Goal: Find specific page/section: Find specific page/section

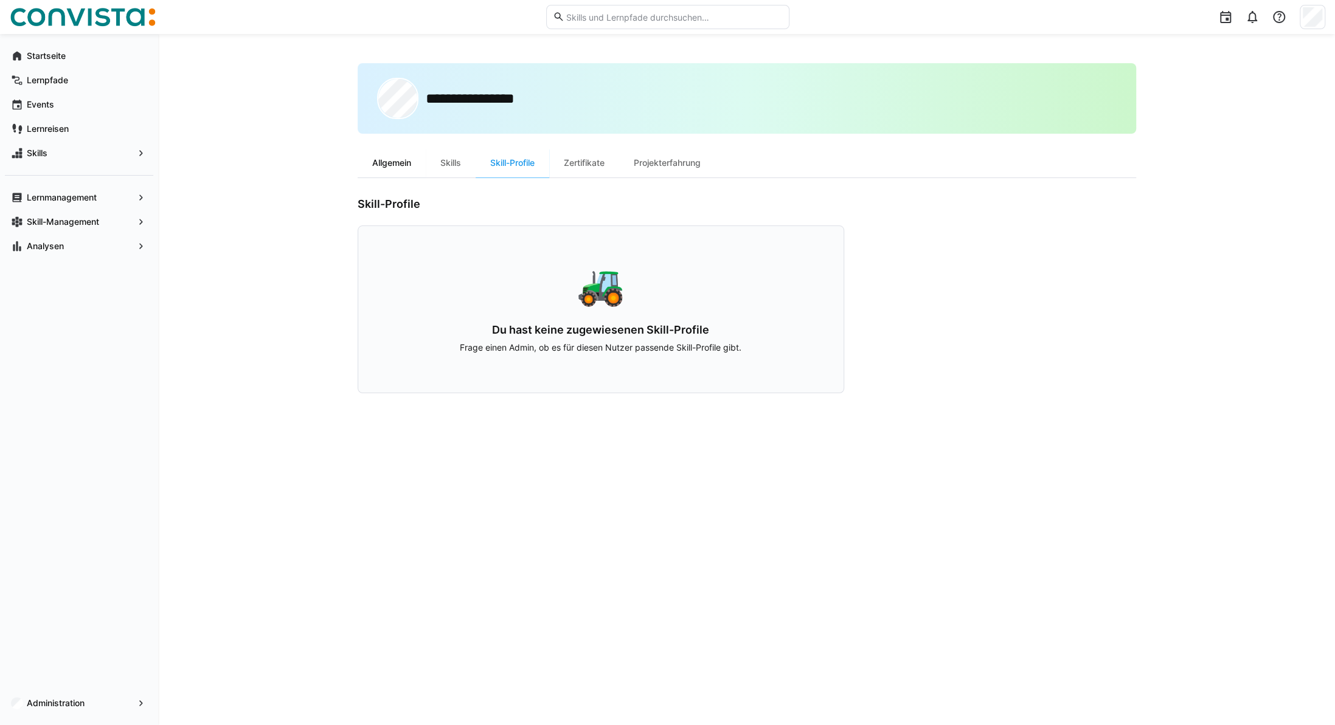
click at [395, 159] on div "Allgemein" at bounding box center [392, 162] width 68 height 29
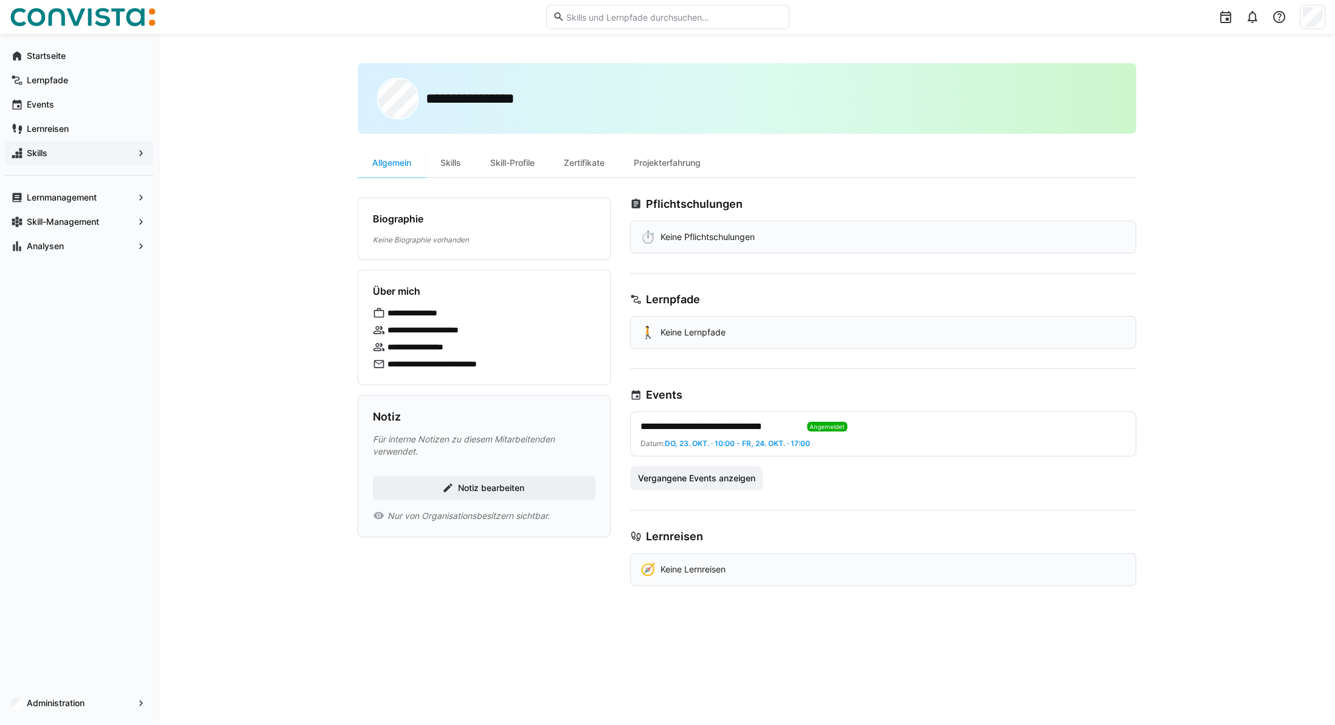
click at [50, 154] on span "Skills" at bounding box center [79, 153] width 108 height 12
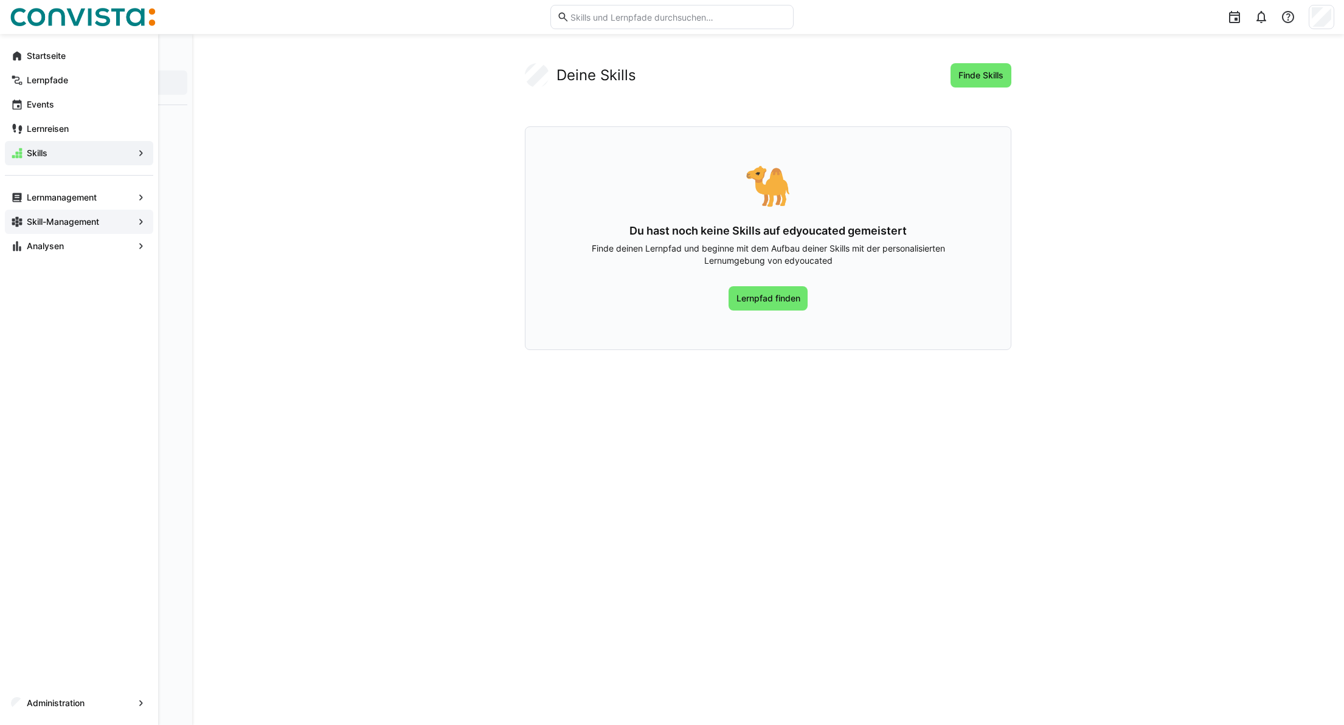
click at [0, 0] on app-navigation-label "Skill-Management" at bounding box center [0, 0] width 0 height 0
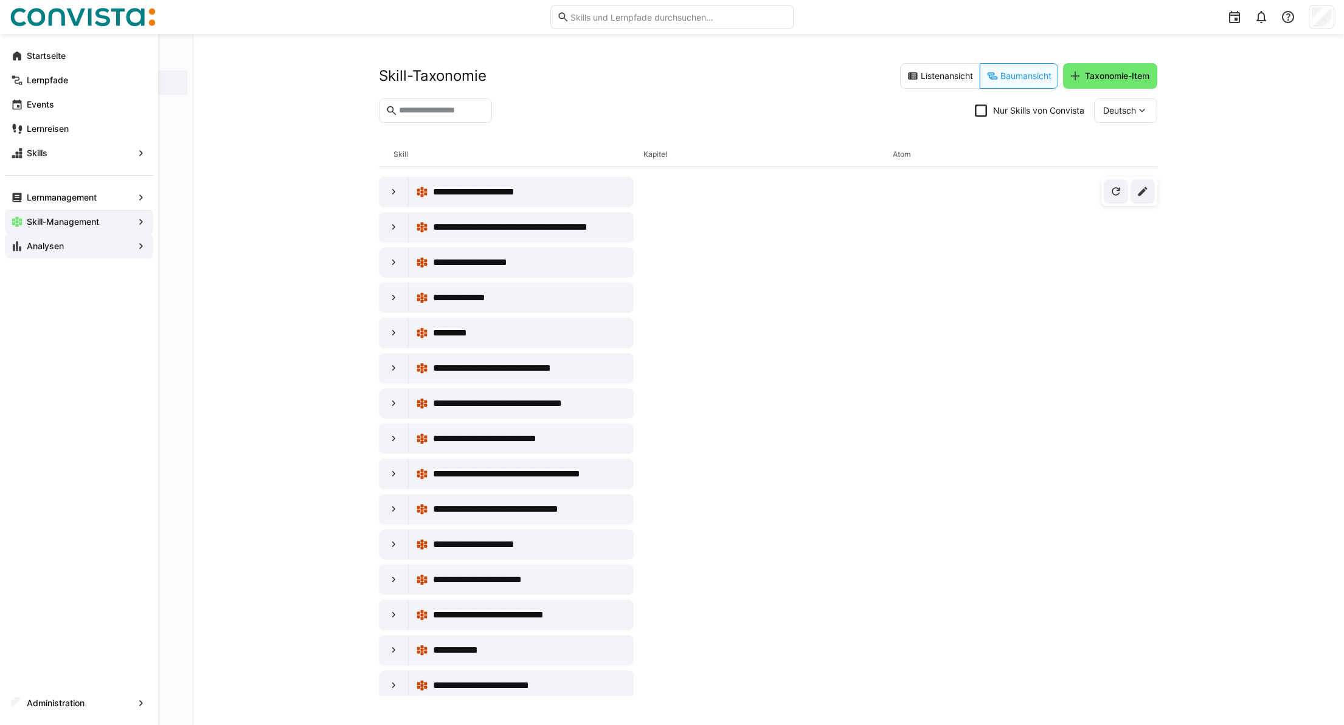
click at [17, 252] on eds-icon at bounding box center [17, 246] width 12 height 12
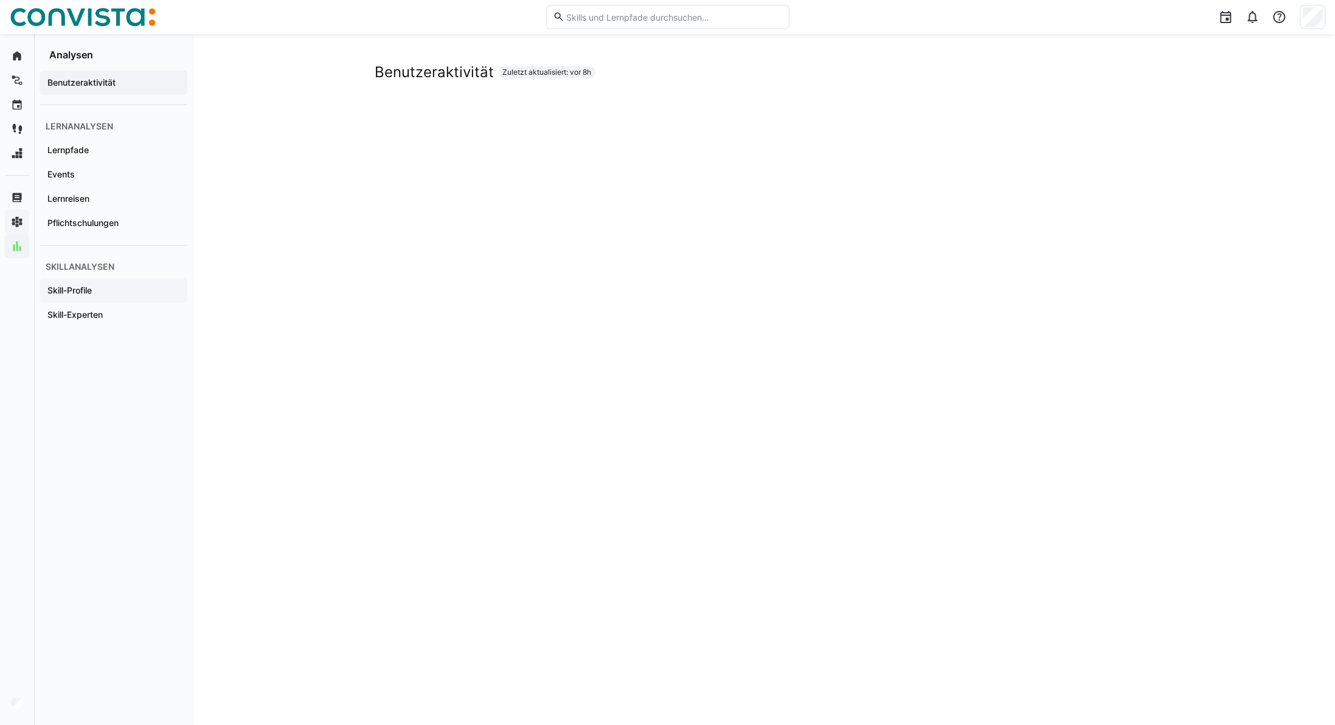
click at [0, 0] on app-navigation-label "Skill-Profile" at bounding box center [0, 0] width 0 height 0
